Goal: Book appointment/travel/reservation

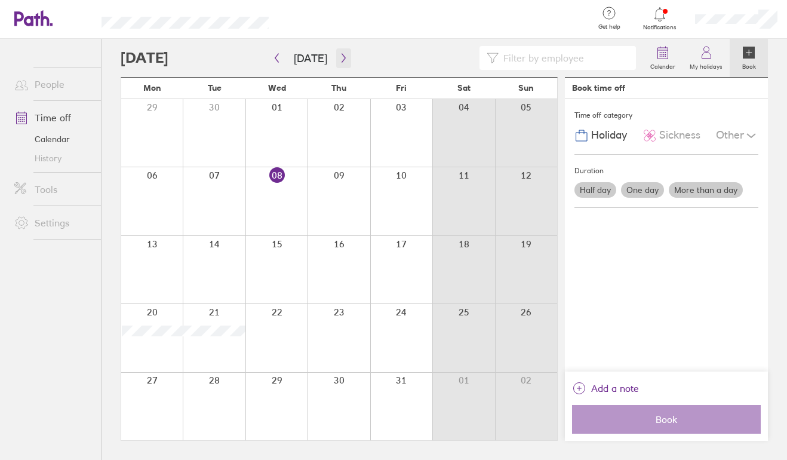
click at [345, 59] on button "button" at bounding box center [343, 58] width 15 height 20
click at [276, 59] on icon "button" at bounding box center [277, 58] width 4 height 9
click at [342, 56] on icon "button" at bounding box center [343, 58] width 9 height 10
click at [276, 59] on icon "button" at bounding box center [277, 58] width 4 height 9
click at [343, 63] on button "button" at bounding box center [343, 58] width 15 height 20
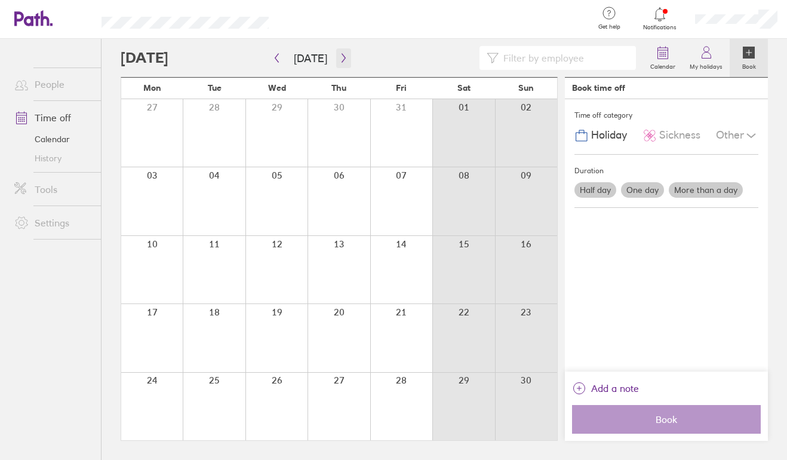
click at [342, 62] on icon "button" at bounding box center [344, 58] width 4 height 9
click at [276, 62] on icon "button" at bounding box center [276, 58] width 9 height 10
click at [279, 56] on icon "button" at bounding box center [276, 58] width 9 height 10
click at [335, 397] on div at bounding box center [339, 406] width 62 height 67
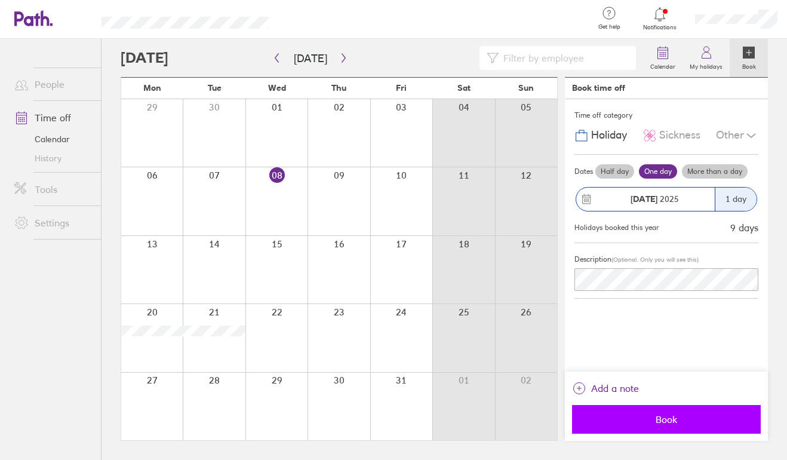
click at [666, 417] on span "Book" at bounding box center [666, 419] width 172 height 11
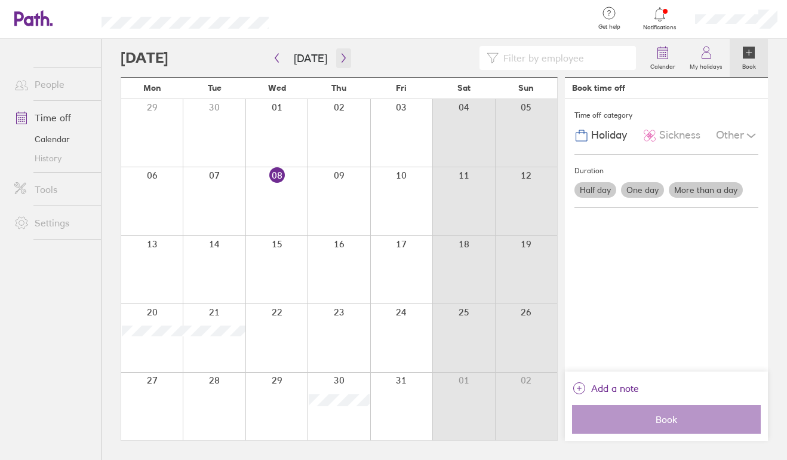
click at [343, 54] on icon "button" at bounding box center [343, 58] width 9 height 10
click at [283, 273] on div at bounding box center [276, 269] width 62 height 67
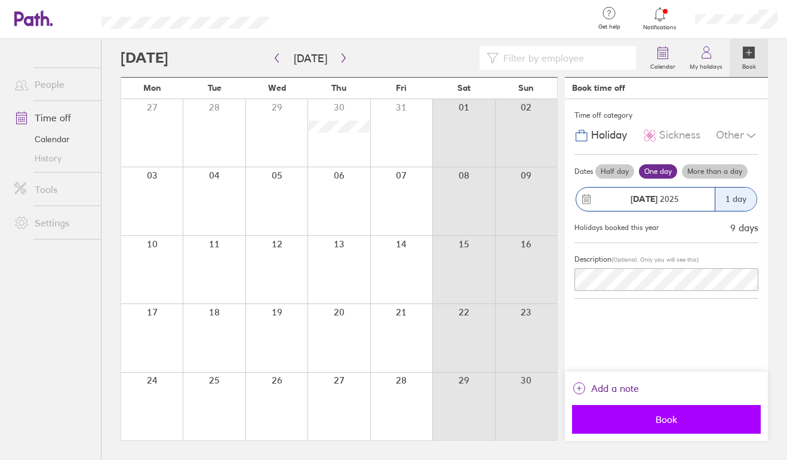
click at [634, 418] on span "Book" at bounding box center [666, 419] width 172 height 11
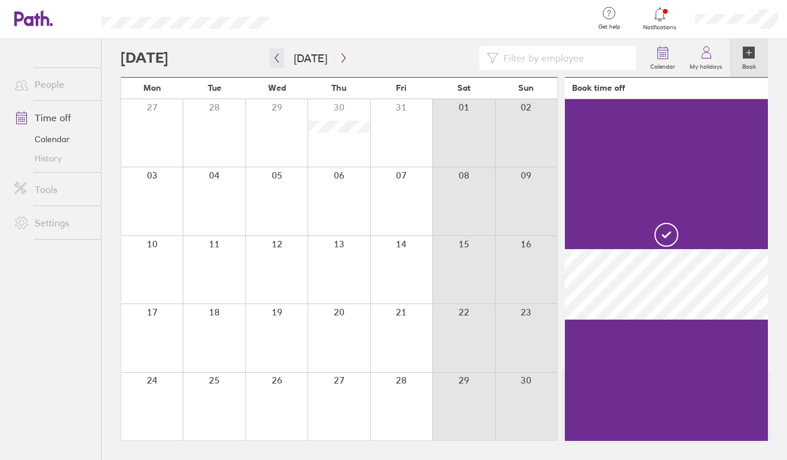
click at [272, 63] on button "button" at bounding box center [276, 58] width 15 height 20
click at [343, 53] on button "button" at bounding box center [343, 58] width 15 height 20
